Goal: Task Accomplishment & Management: Use online tool/utility

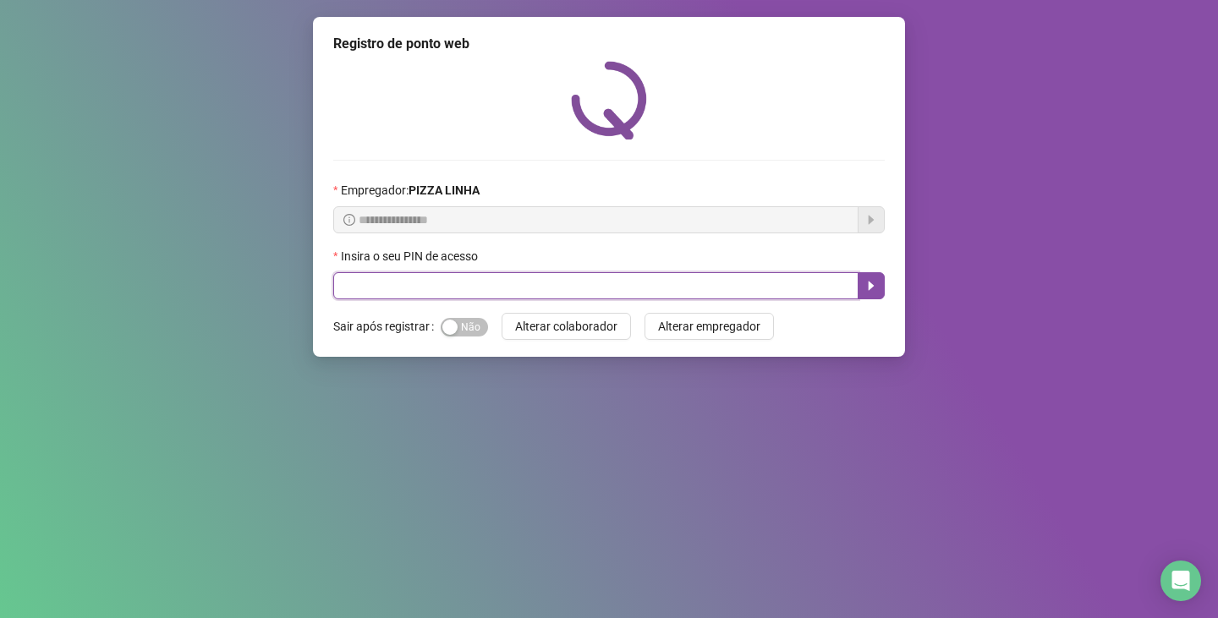
click at [488, 285] on input "text" at bounding box center [595, 285] width 525 height 27
type input "**"
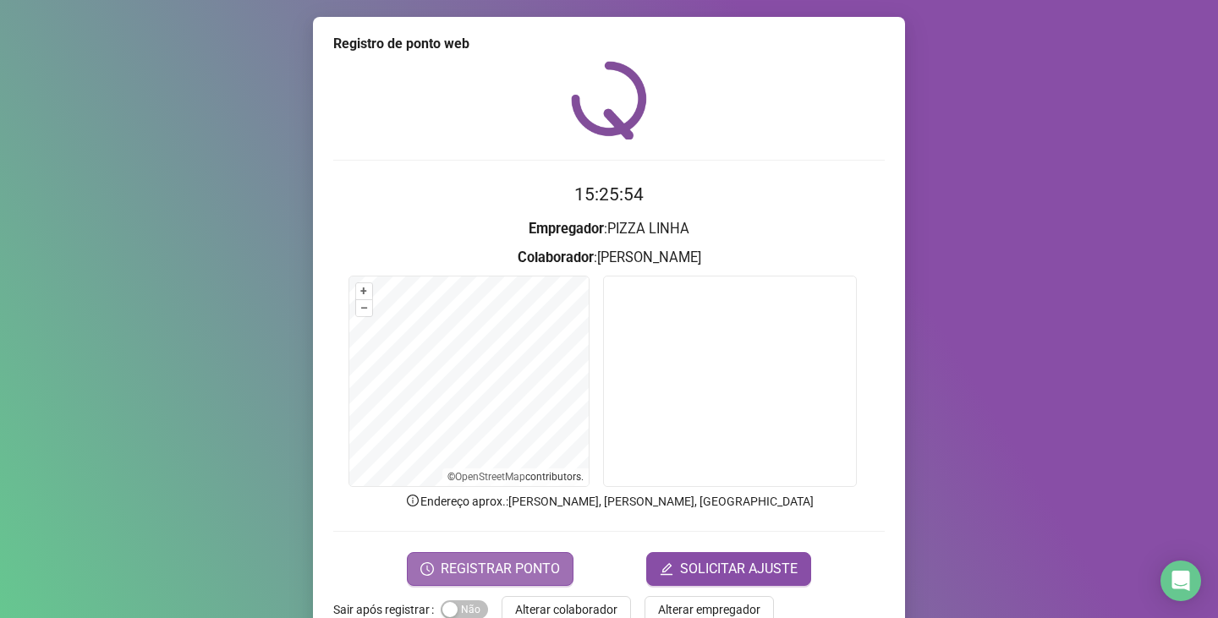
click at [487, 563] on span "REGISTRAR PONTO" at bounding box center [500, 569] width 119 height 20
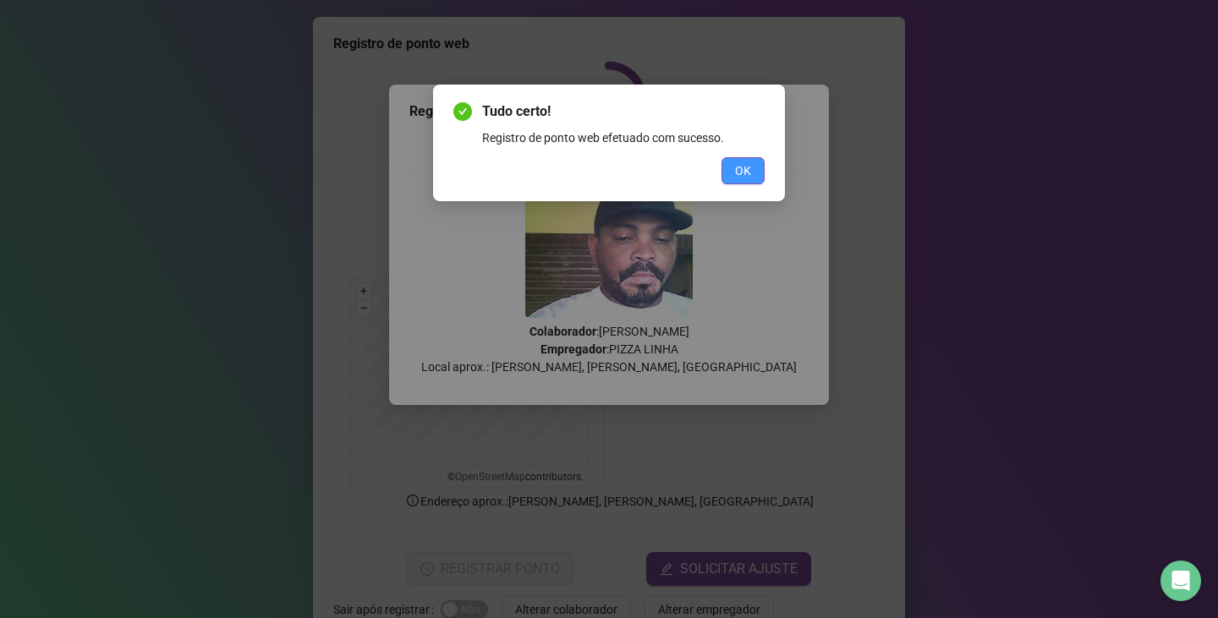
click at [737, 172] on span "OK" at bounding box center [743, 171] width 16 height 19
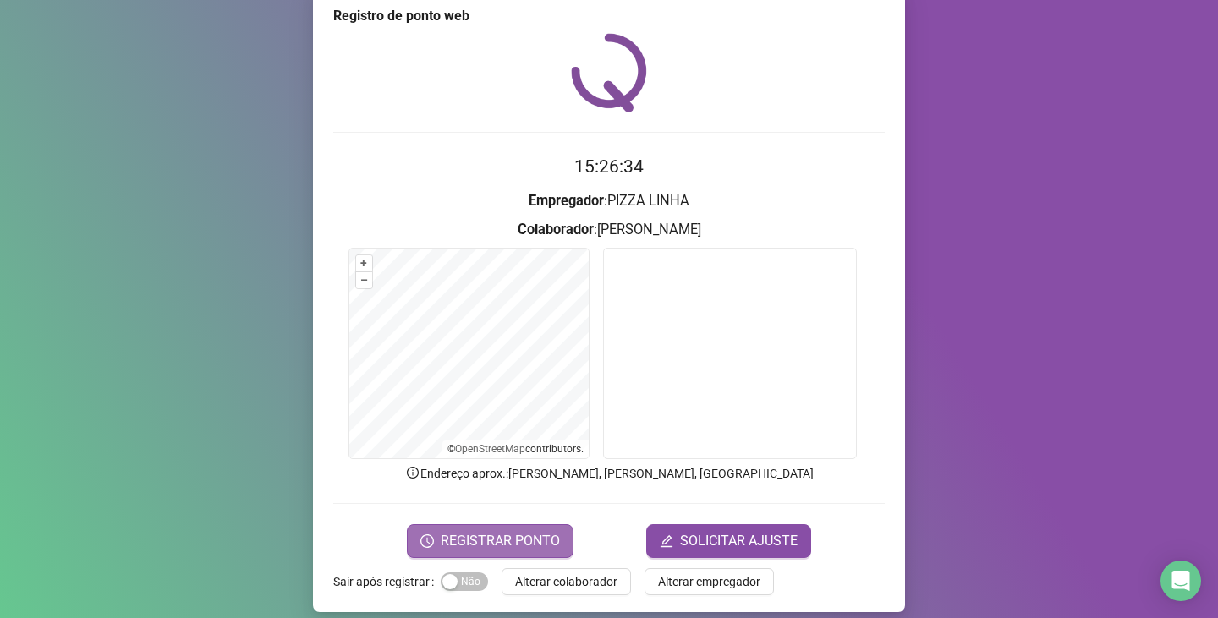
scroll to position [42, 0]
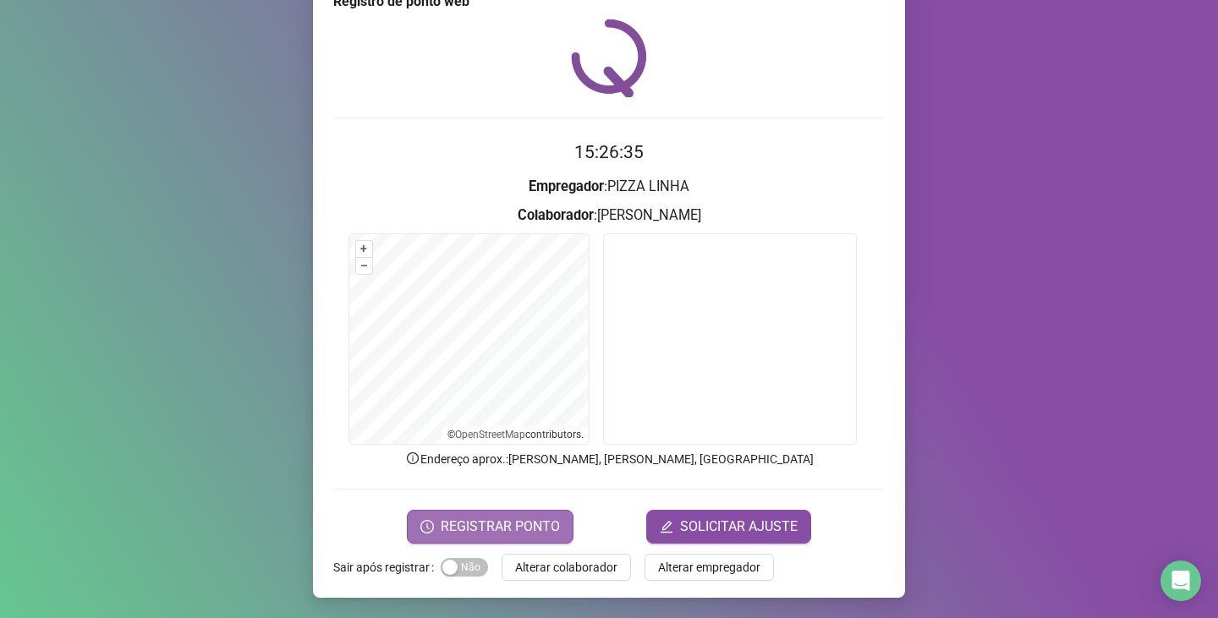
click at [565, 569] on span "Alterar colaborador" at bounding box center [566, 567] width 102 height 19
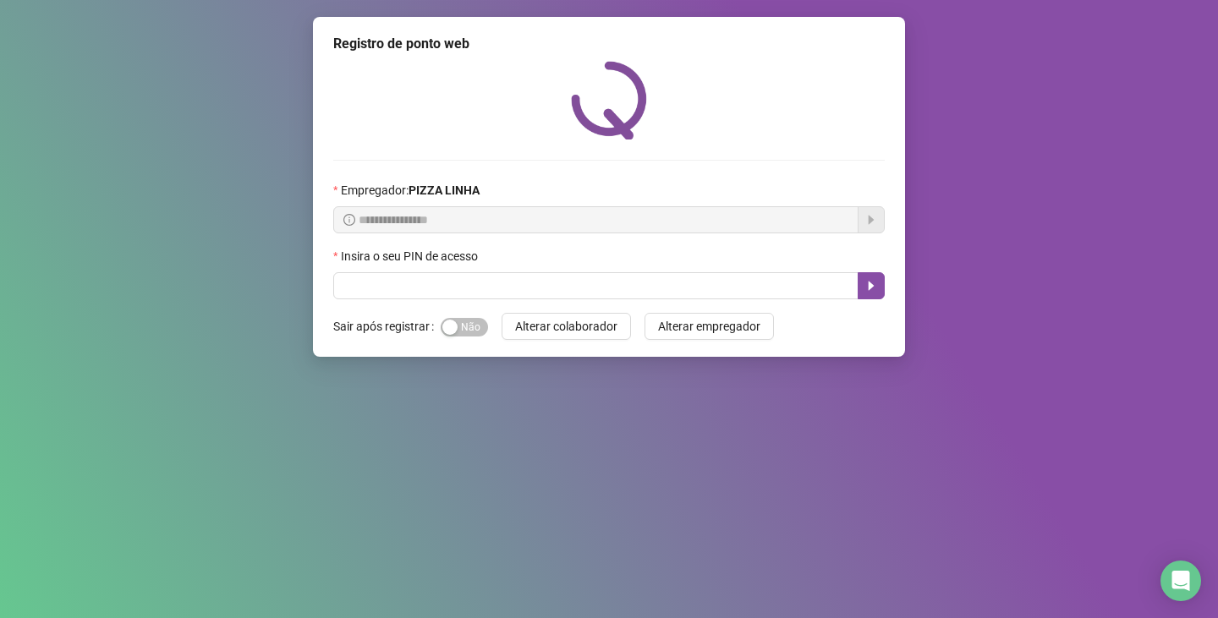
scroll to position [0, 0]
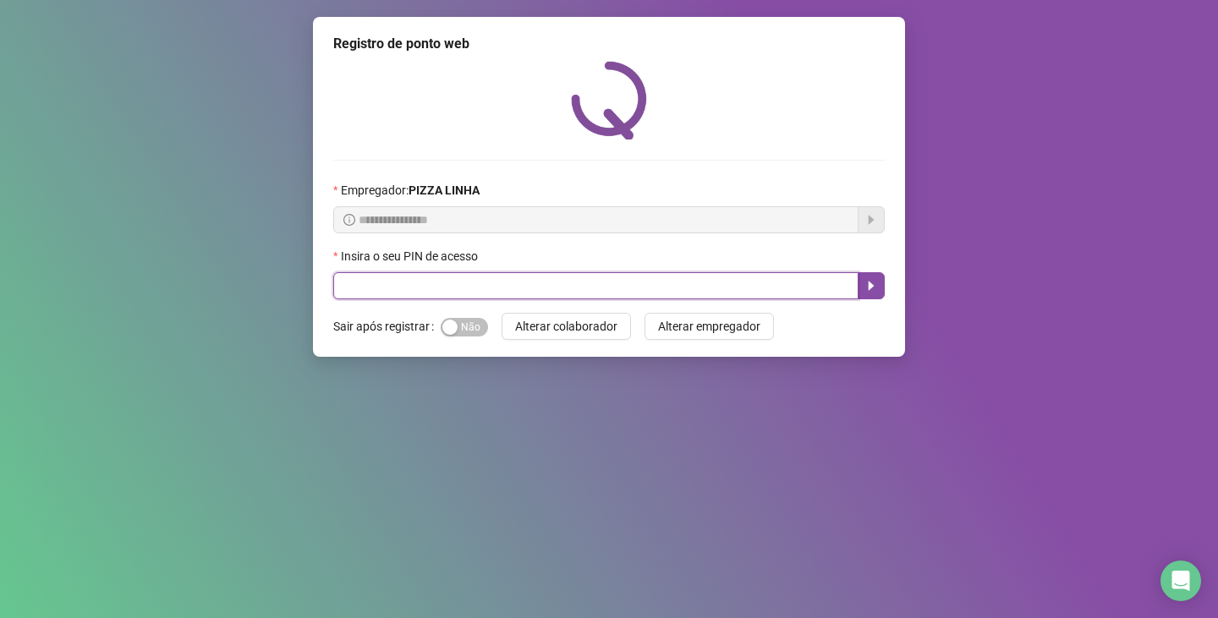
drag, startPoint x: 368, startPoint y: 293, endPoint x: 306, endPoint y: 430, distance: 150.2
click at [347, 349] on div "**********" at bounding box center [609, 187] width 592 height 340
type input "**"
click at [866, 292] on button "button" at bounding box center [870, 285] width 27 height 27
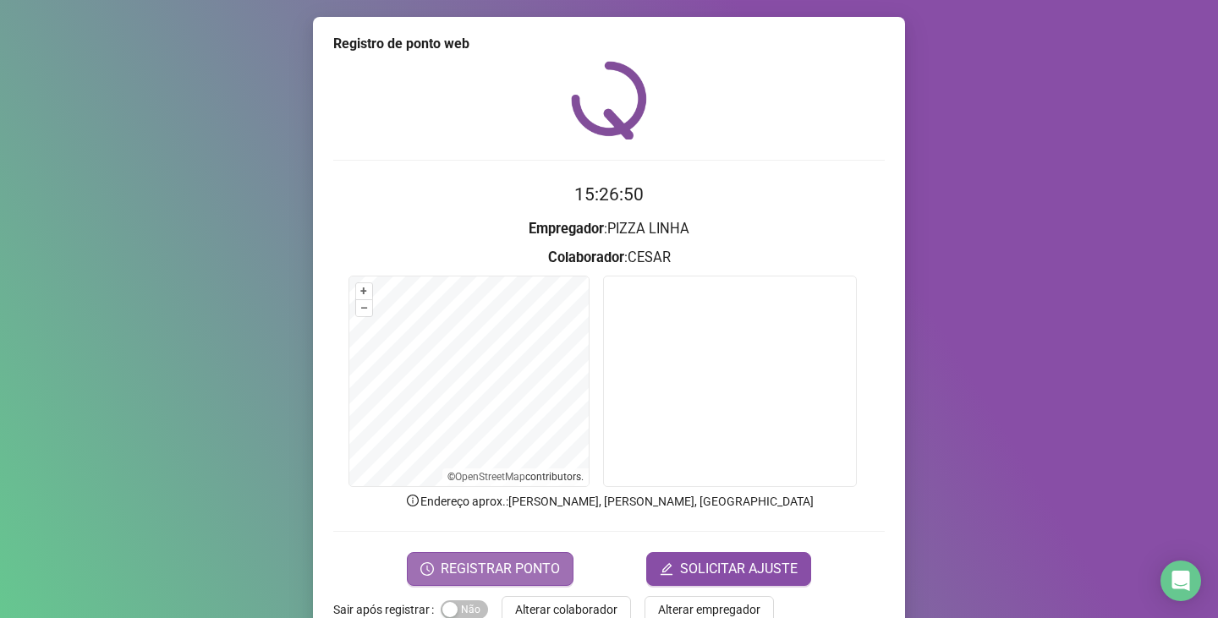
click at [508, 573] on span "REGISTRAR PONTO" at bounding box center [500, 569] width 119 height 20
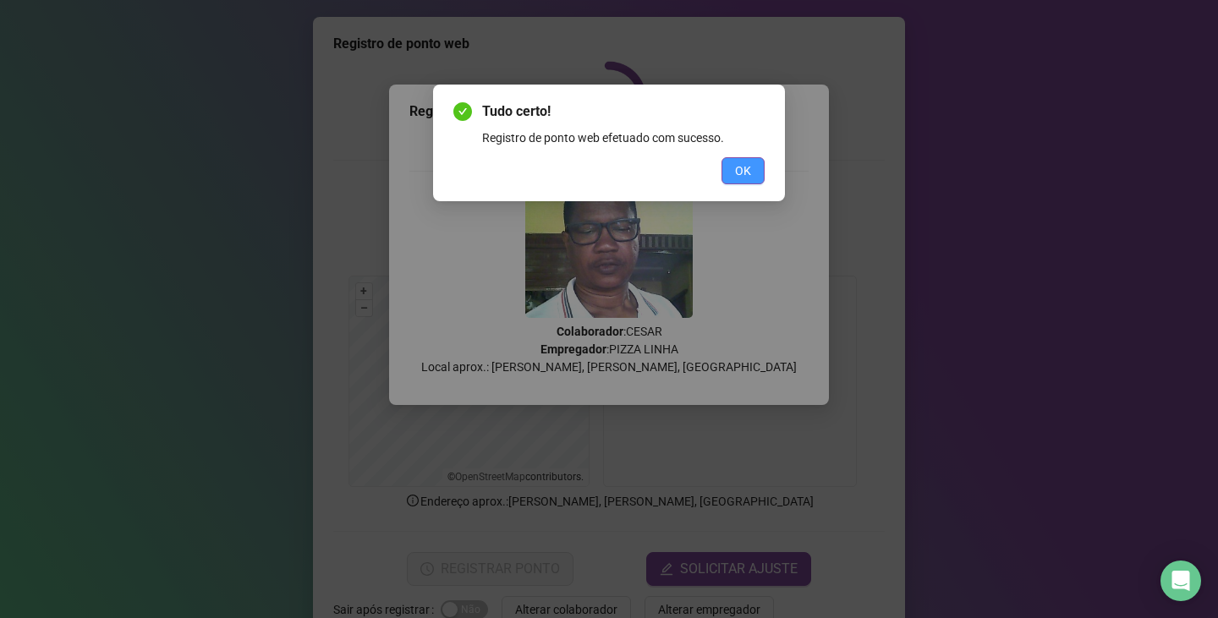
click at [735, 175] on span "OK" at bounding box center [743, 171] width 16 height 19
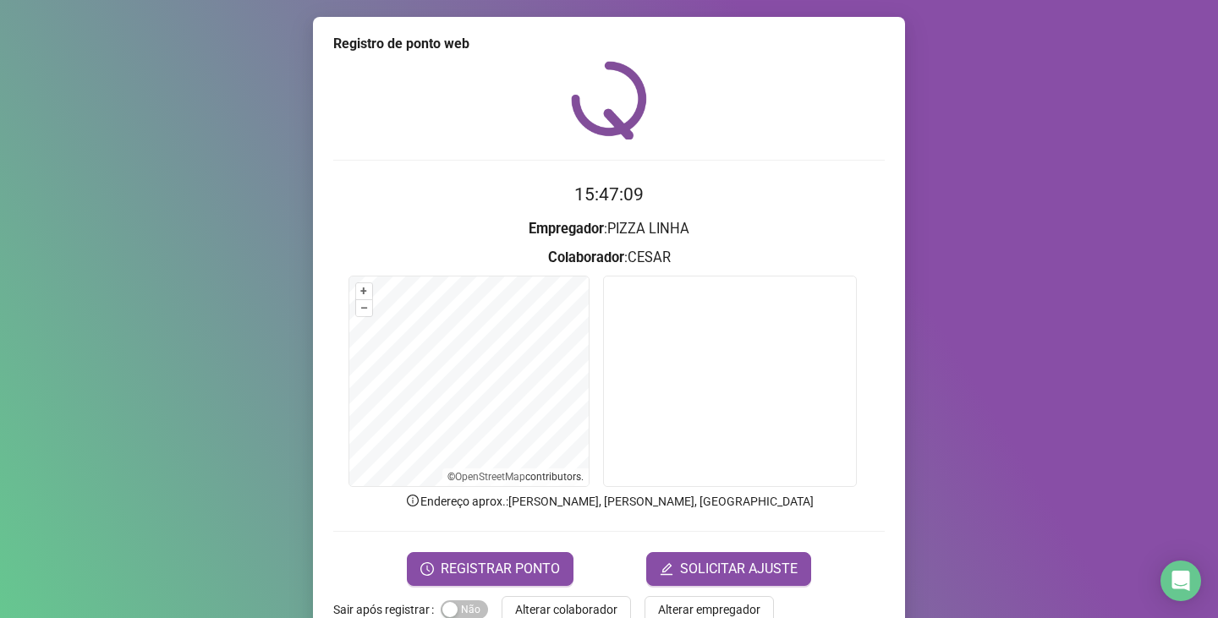
drag, startPoint x: 315, startPoint y: 528, endPoint x: 288, endPoint y: 532, distance: 26.4
click at [289, 532] on div "Registro de ponto web 15:47:09 Empregador : PIZZA LINHA Colaborador : [PERSON_N…" at bounding box center [609, 309] width 1218 height 618
click at [539, 578] on span "REGISTRAR PONTO" at bounding box center [500, 569] width 119 height 20
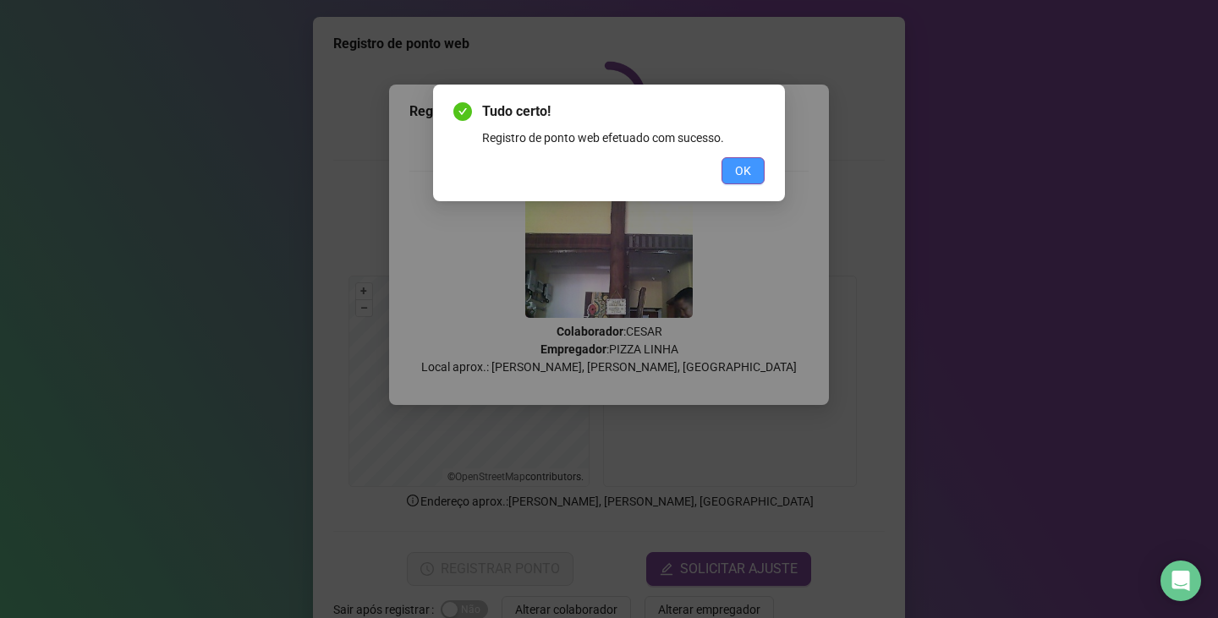
click at [753, 178] on button "OK" at bounding box center [742, 170] width 43 height 27
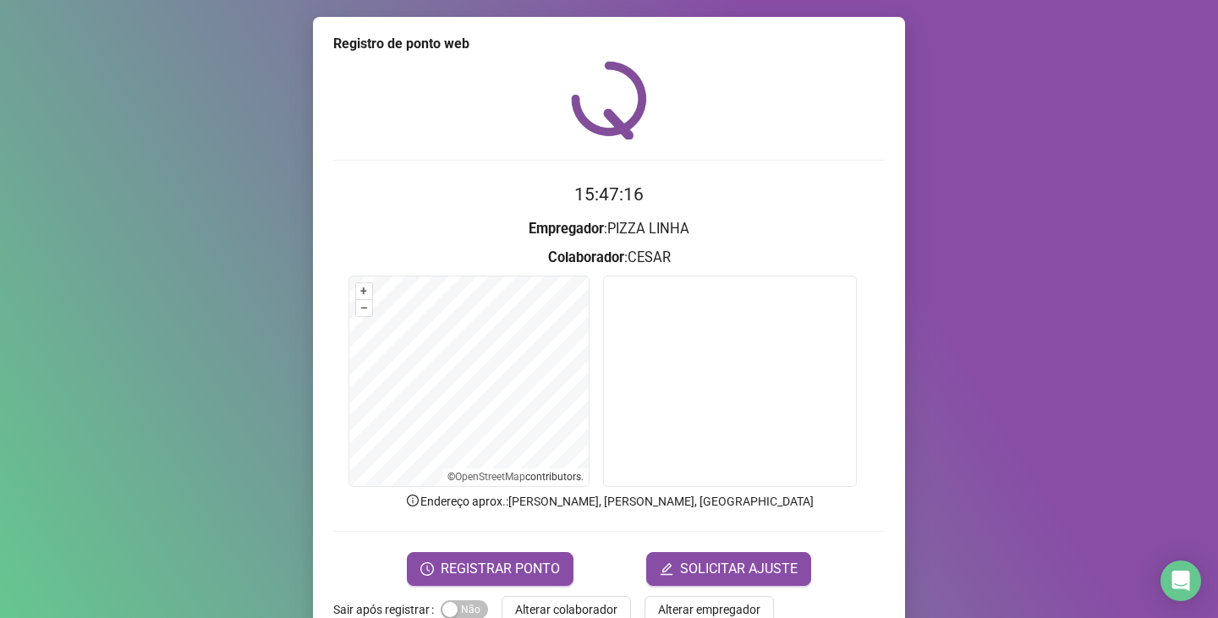
scroll to position [42, 0]
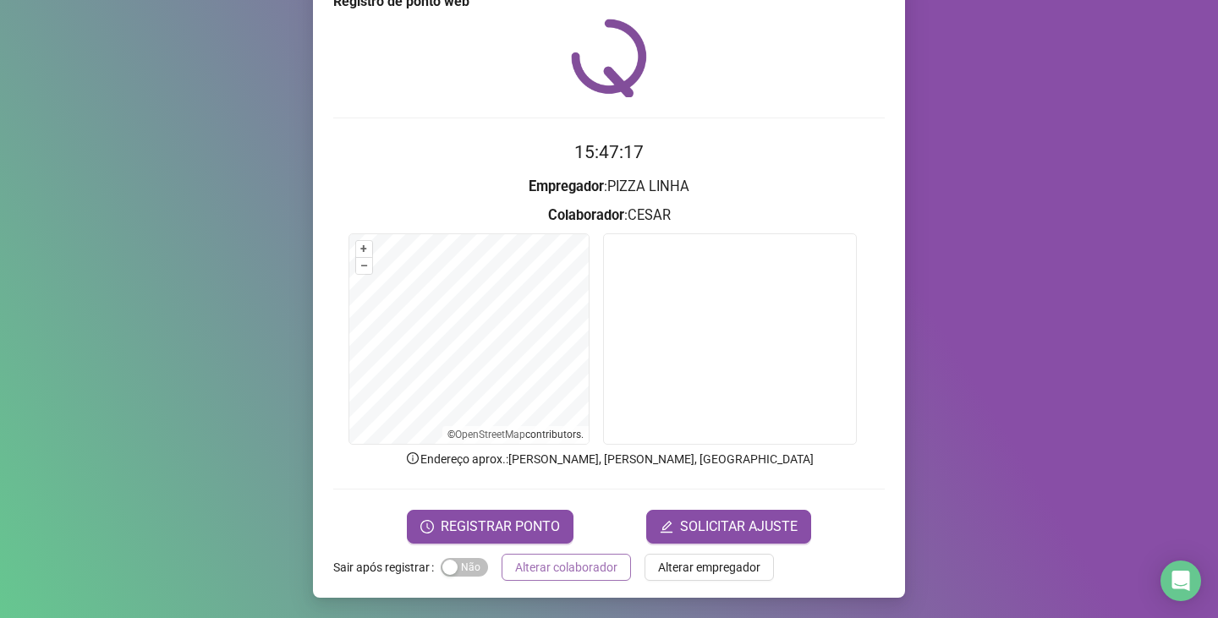
click at [538, 576] on span "Alterar colaborador" at bounding box center [566, 567] width 102 height 19
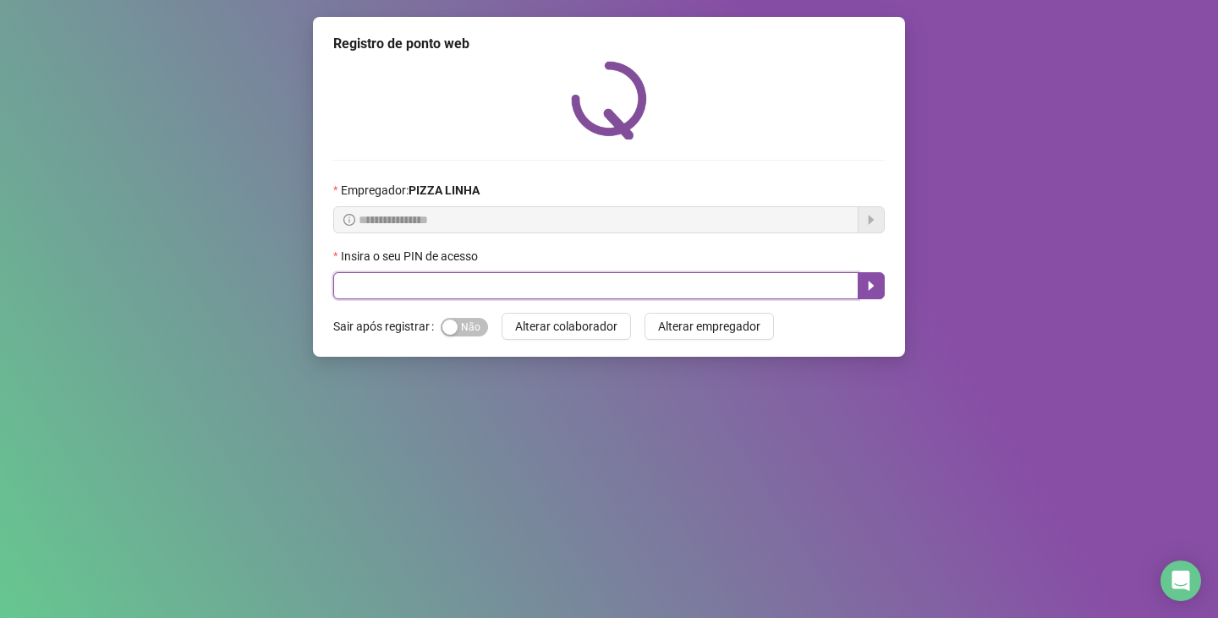
click at [490, 274] on input "text" at bounding box center [595, 285] width 525 height 27
type input "**"
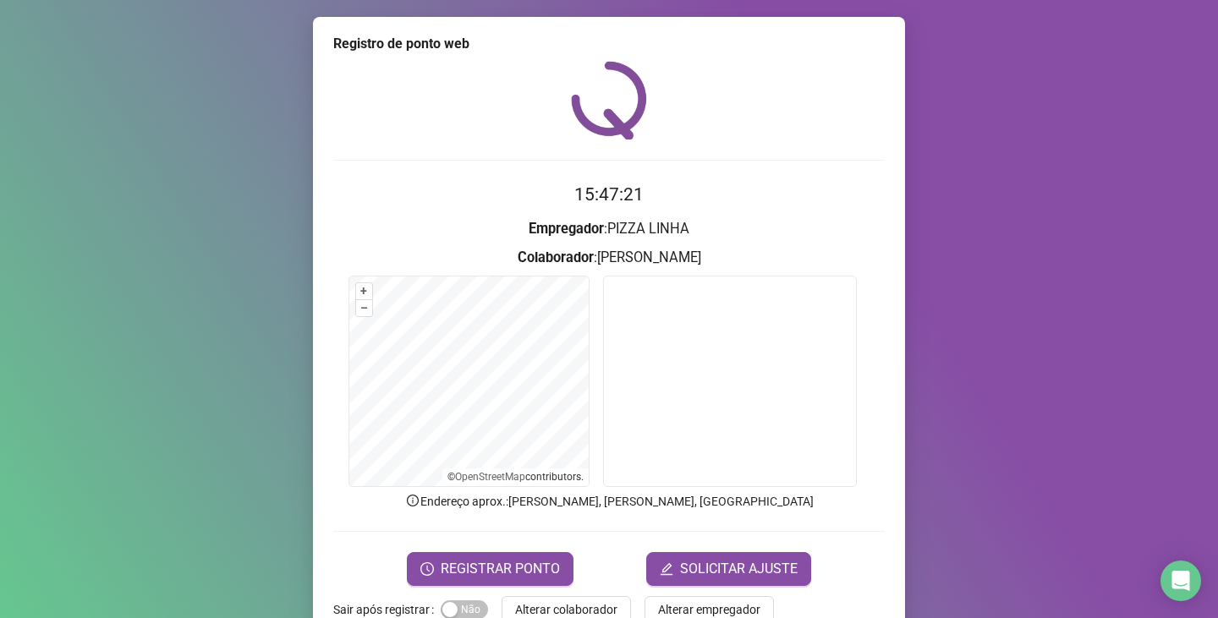
click at [432, 525] on form "15:47:21 Empregador : PIZZA LINHA Colaborador : [PERSON_NAME] + – ⇧ › © OpenStr…" at bounding box center [608, 383] width 551 height 404
click at [437, 555] on button "REGISTRAR PONTO" at bounding box center [490, 569] width 167 height 34
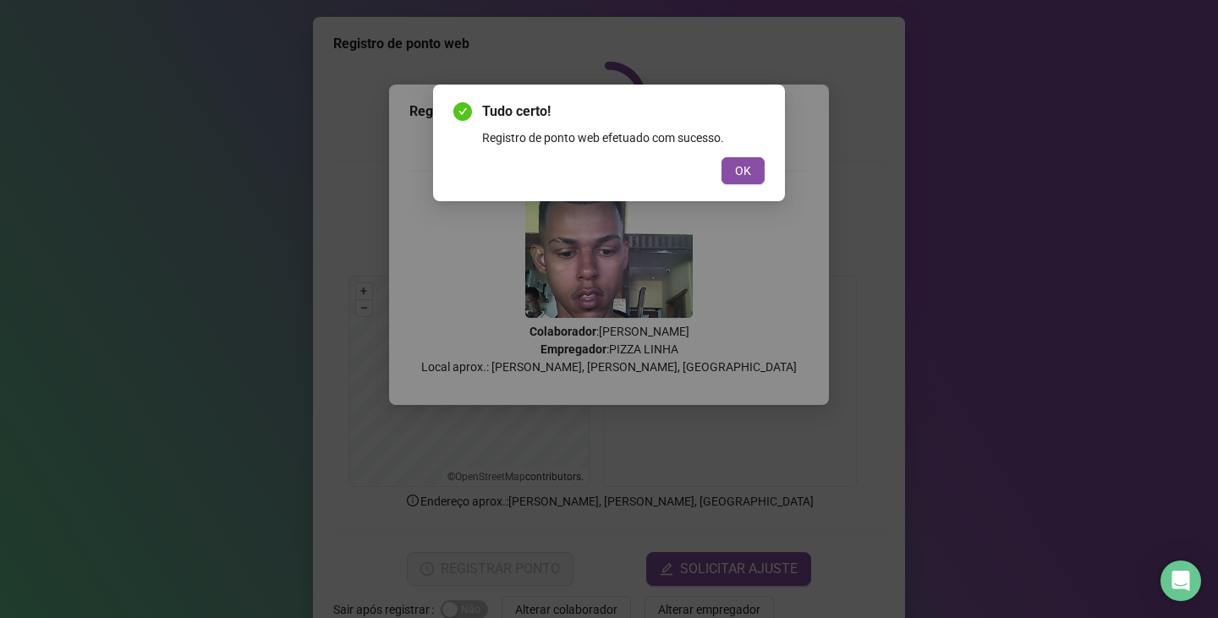
click at [740, 167] on span "OK" at bounding box center [743, 171] width 16 height 19
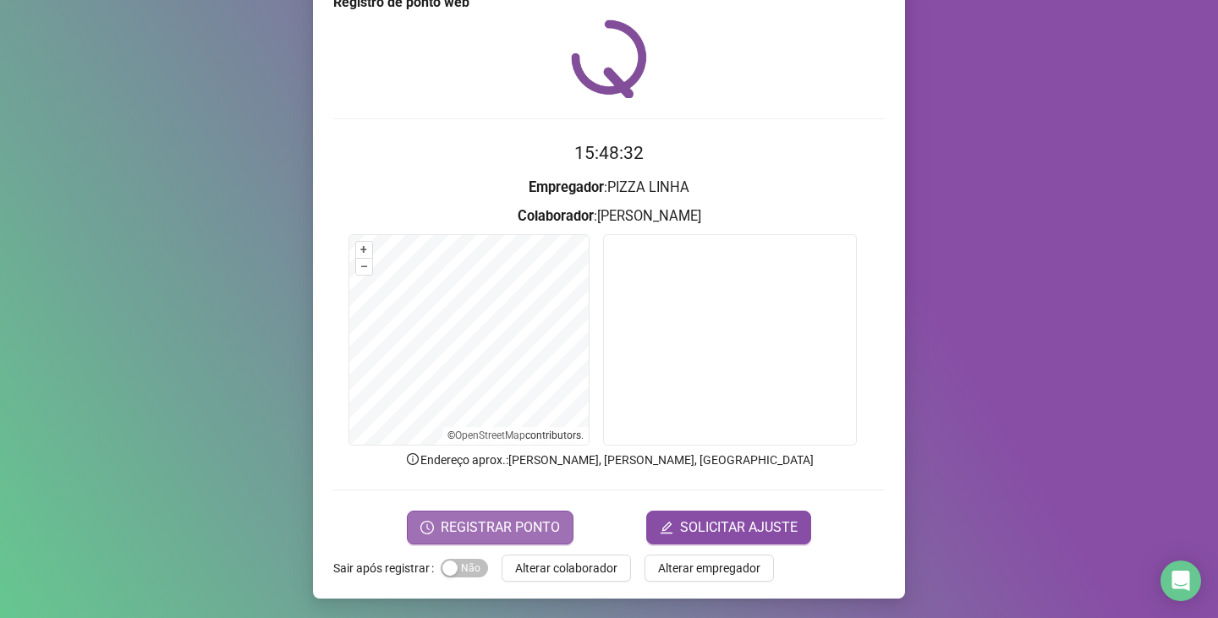
scroll to position [42, 0]
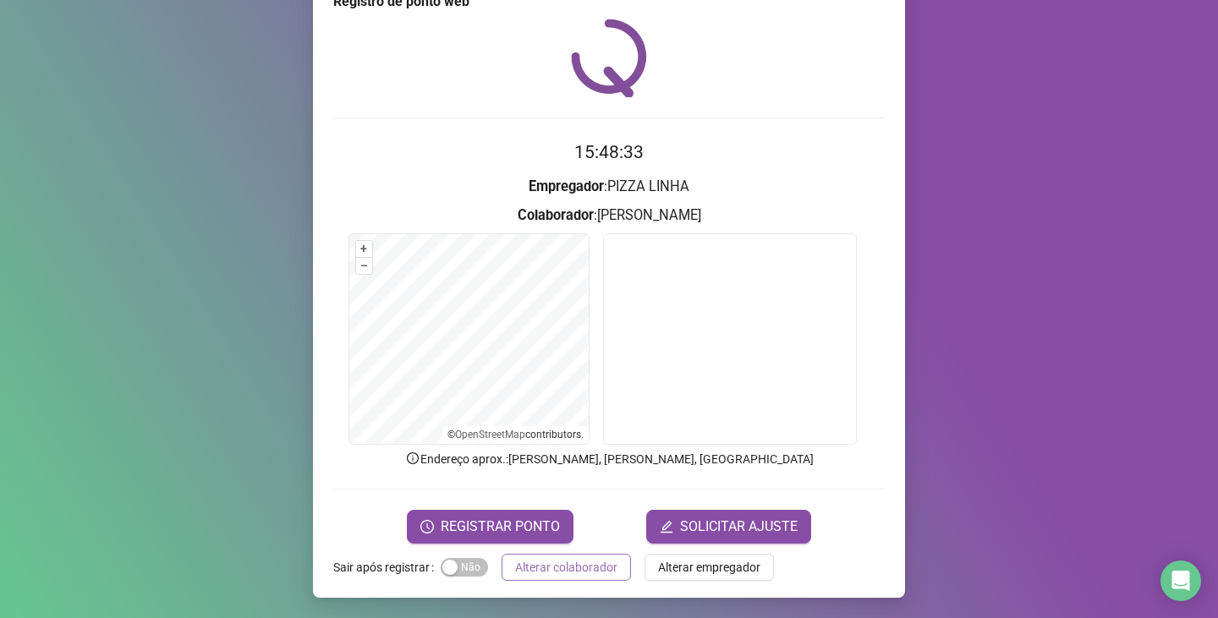
click at [515, 567] on span "Alterar colaborador" at bounding box center [566, 567] width 102 height 19
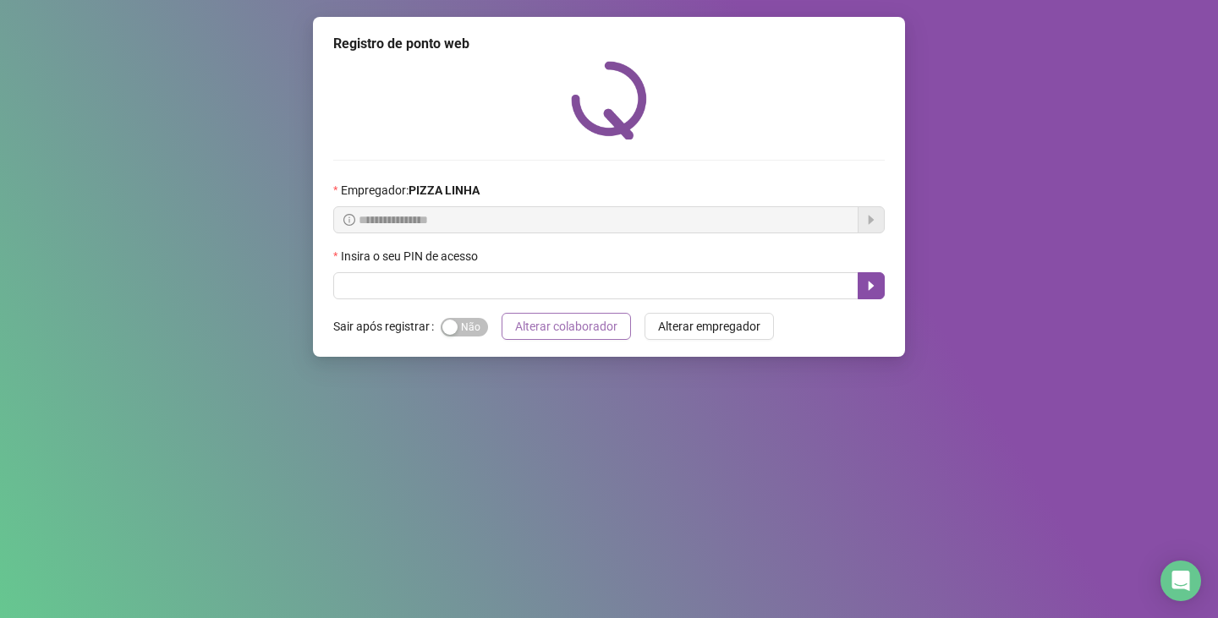
scroll to position [0, 0]
